Goal: Find specific page/section: Find specific page/section

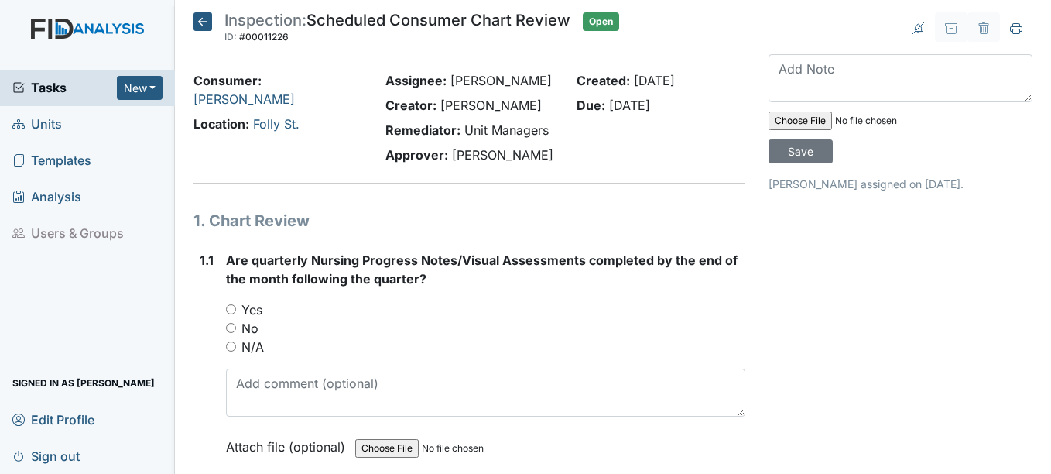
click at [211, 18] on icon at bounding box center [203, 21] width 19 height 19
